Goal: Task Accomplishment & Management: Use online tool/utility

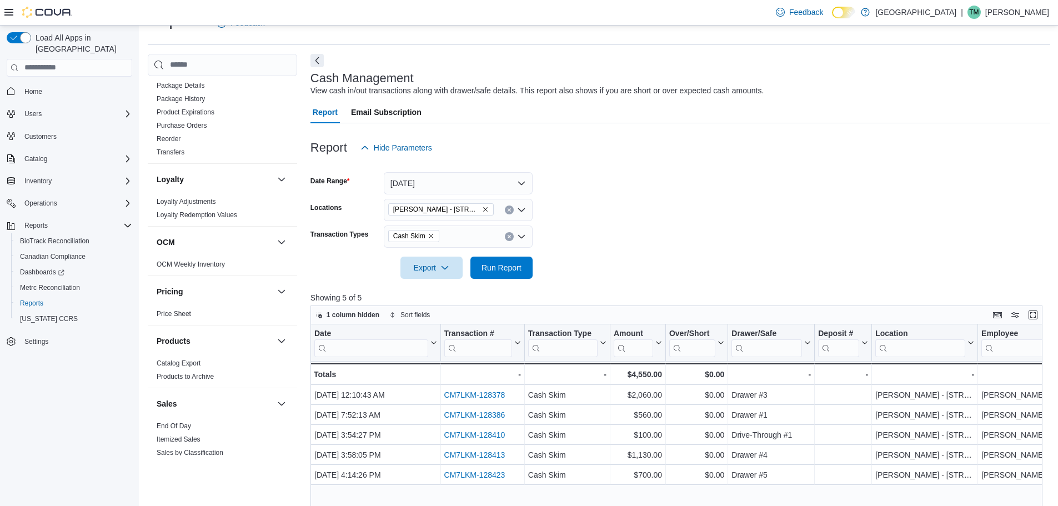
scroll to position [667, 0]
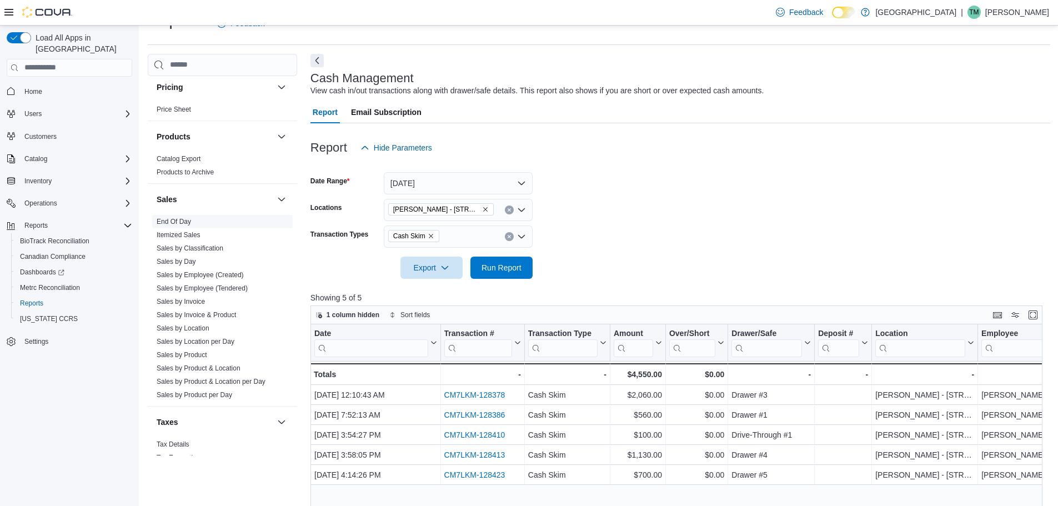
click at [177, 217] on span "End Of Day" at bounding box center [174, 221] width 34 height 9
click at [177, 221] on link "End Of Day" at bounding box center [174, 222] width 34 height 8
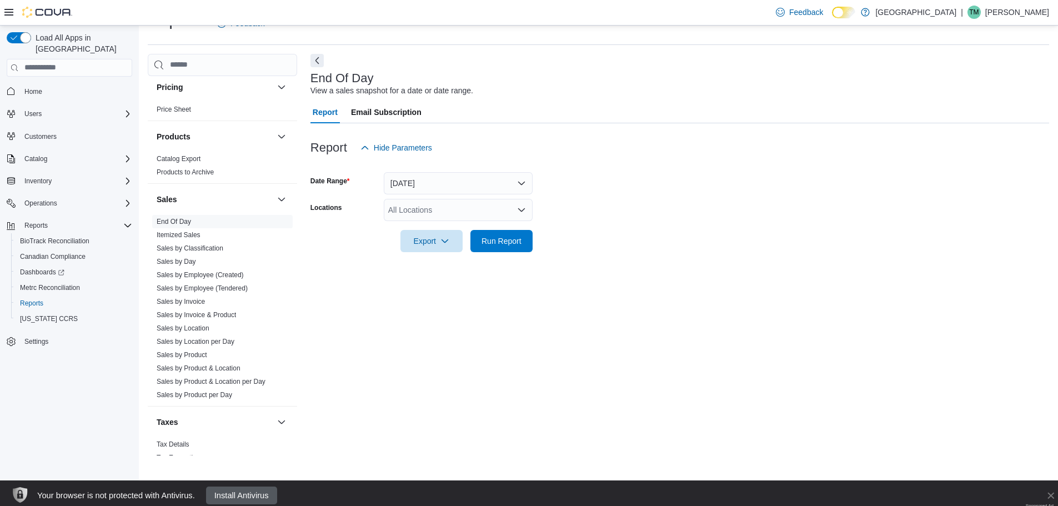
click at [394, 206] on div "All Locations" at bounding box center [458, 210] width 149 height 22
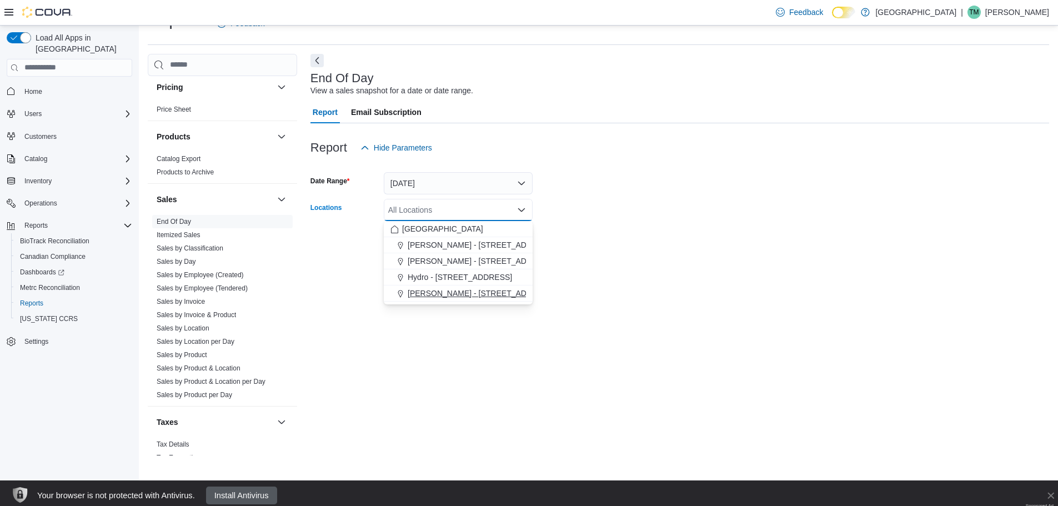
click at [409, 292] on span "[PERSON_NAME] - [STREET_ADDRESS]" at bounding box center [482, 293] width 148 height 11
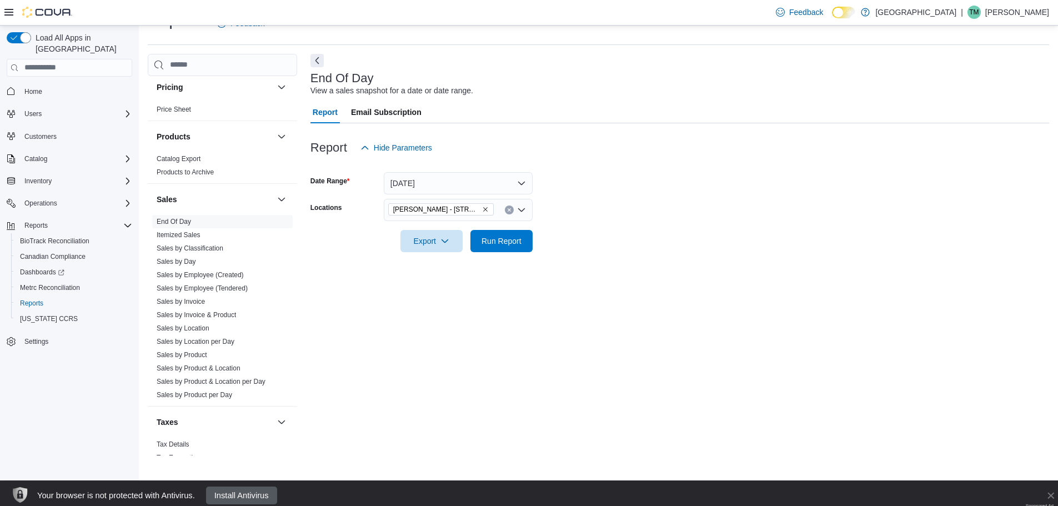
click at [352, 280] on div "End Of Day View a sales snapshot for a date or date range. Report Email Subscri…" at bounding box center [679, 255] width 739 height 402
click at [472, 238] on button "Run Report" at bounding box center [501, 240] width 62 height 22
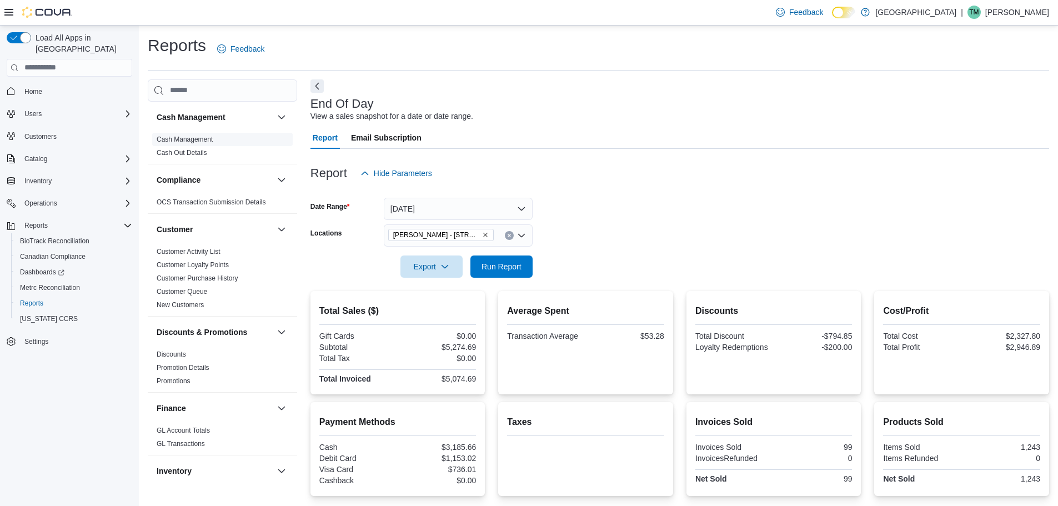
click at [210, 141] on link "Cash Management" at bounding box center [185, 140] width 56 height 8
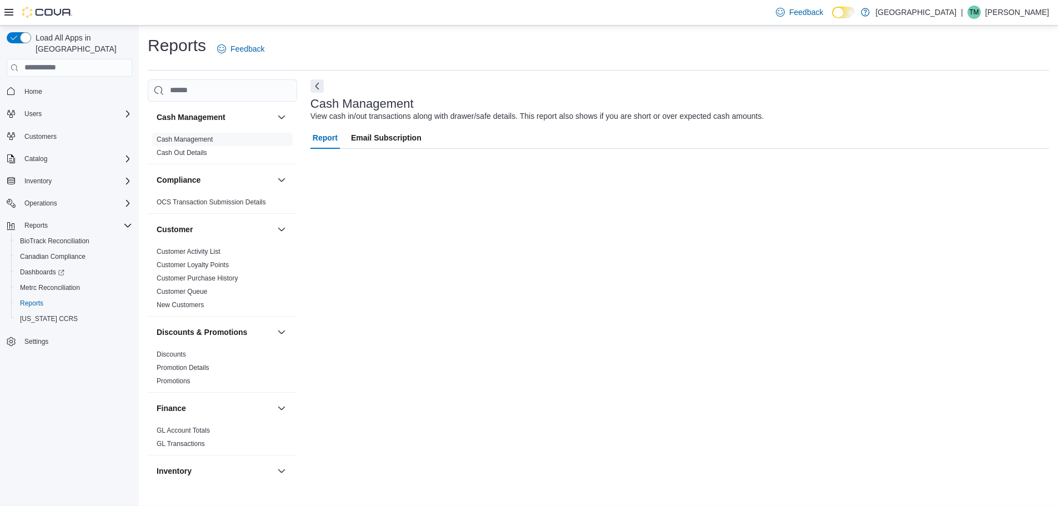
scroll to position [26, 0]
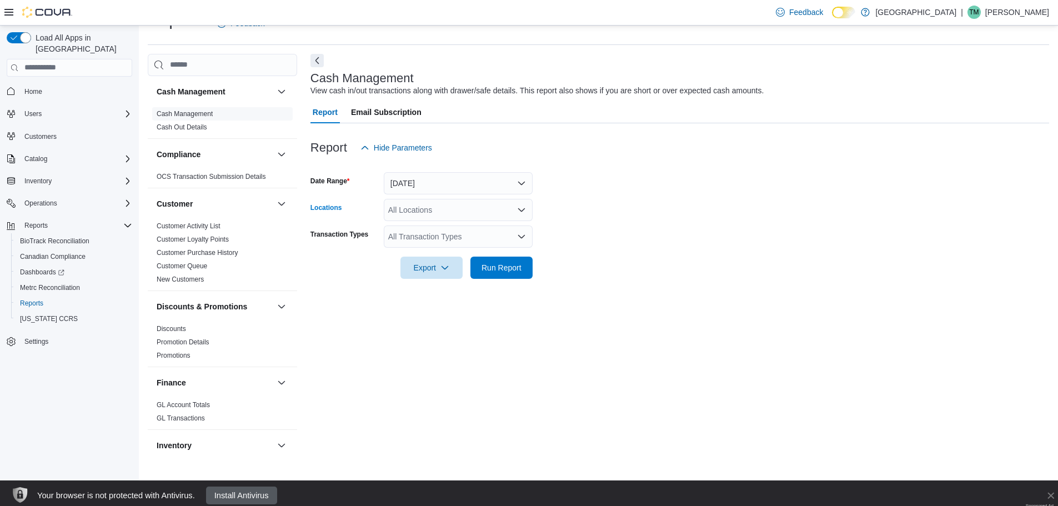
click at [403, 208] on div "All Locations" at bounding box center [458, 210] width 149 height 22
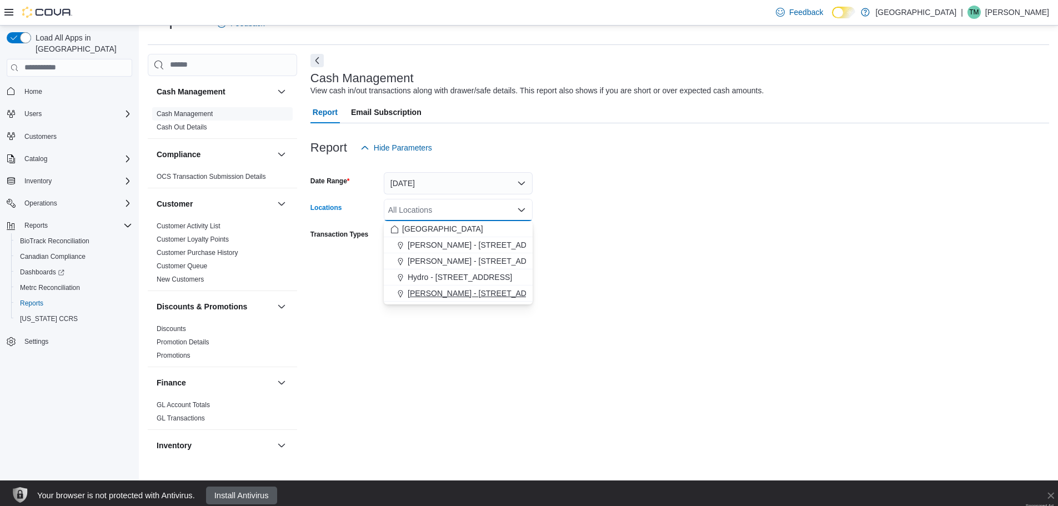
click at [419, 290] on span "[PERSON_NAME] - [STREET_ADDRESS]" at bounding box center [482, 293] width 148 height 11
click at [347, 274] on div "Export Run Report" at bounding box center [421, 268] width 222 height 22
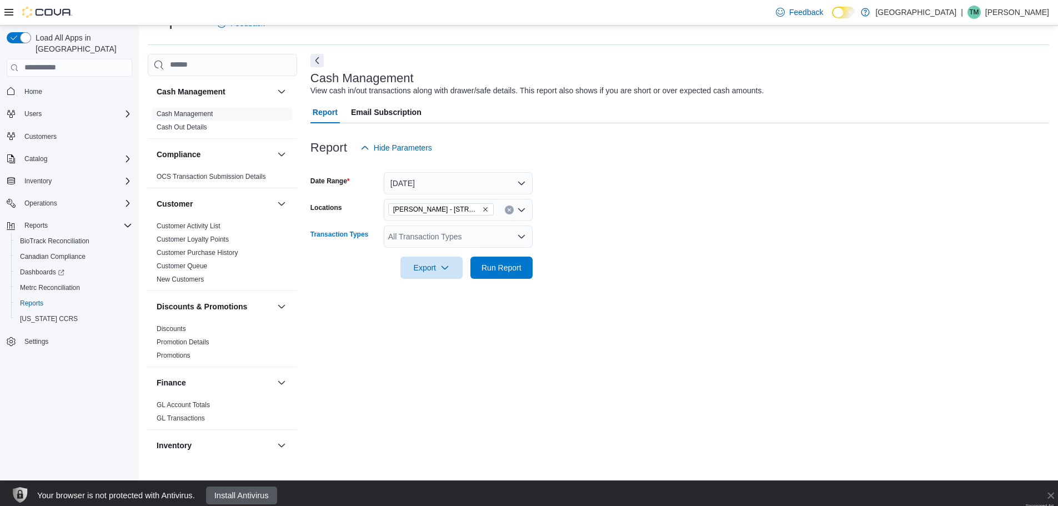
click at [421, 231] on div "All Transaction Types" at bounding box center [458, 237] width 149 height 22
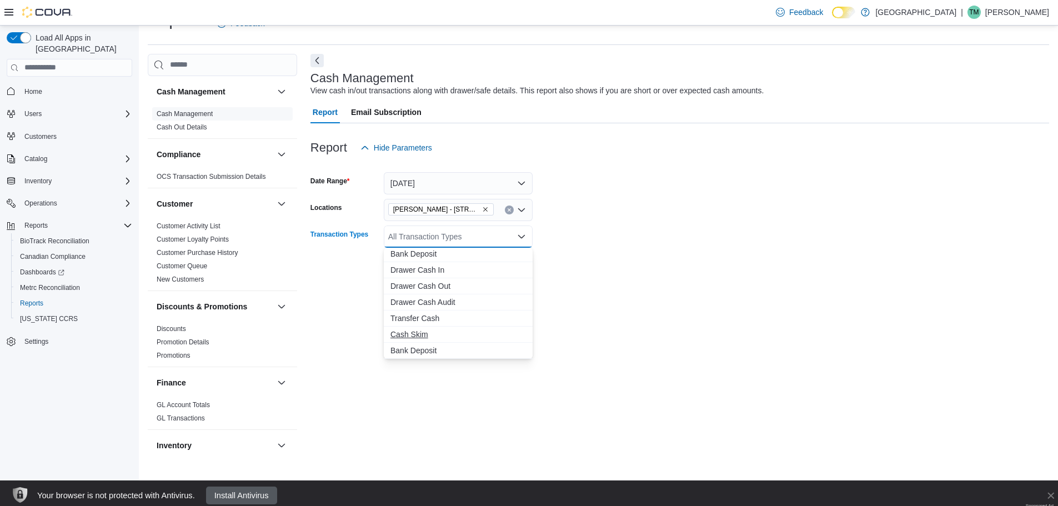
click at [442, 333] on span "Cash Skim" at bounding box center [458, 334] width 136 height 11
click at [552, 273] on form "Date Range [DATE] Locations [PERSON_NAME] - [STREET_ADDRESS] Transaction Types …" at bounding box center [679, 219] width 739 height 120
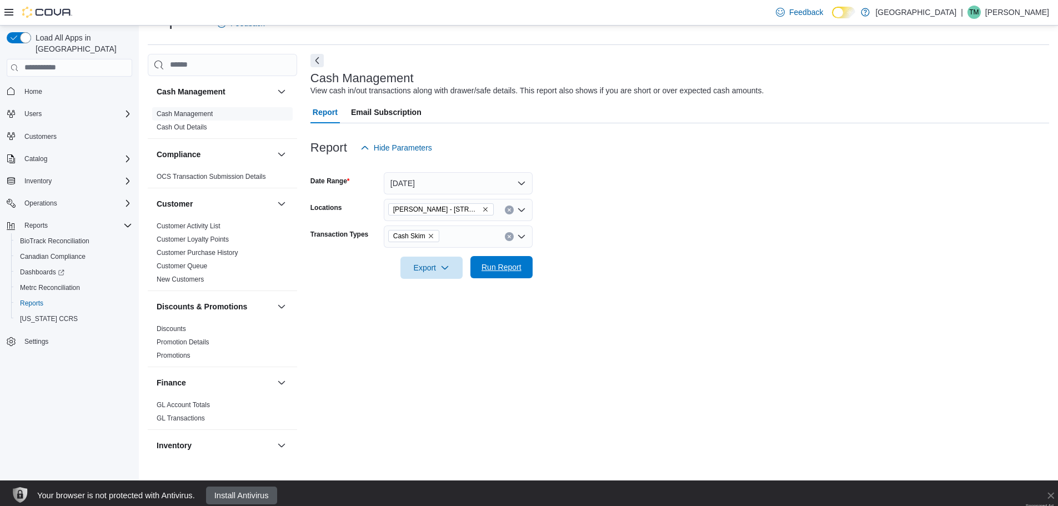
click at [522, 261] on span "Run Report" at bounding box center [501, 267] width 49 height 22
